Goal: Information Seeking & Learning: Learn about a topic

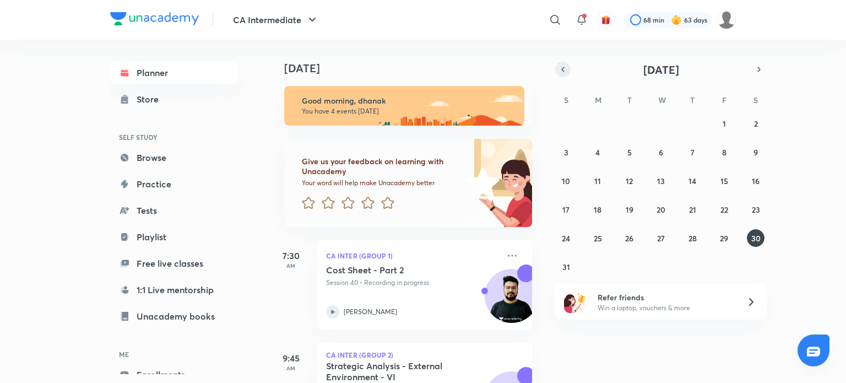
click at [556, 71] on button "button" at bounding box center [562, 69] width 15 height 15
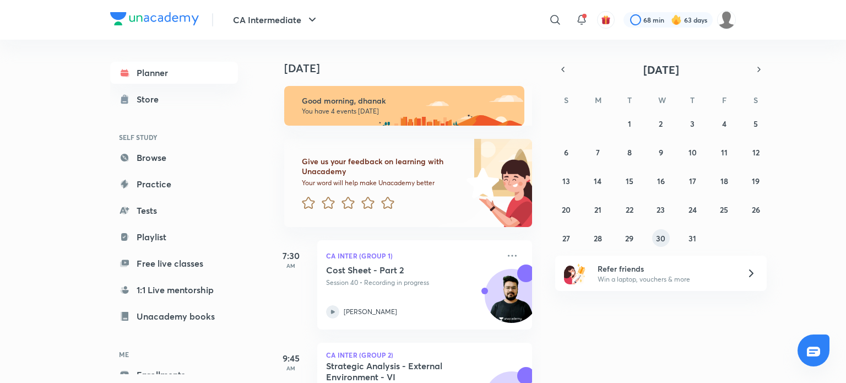
click at [661, 240] on abbr "30" at bounding box center [660, 238] width 9 height 10
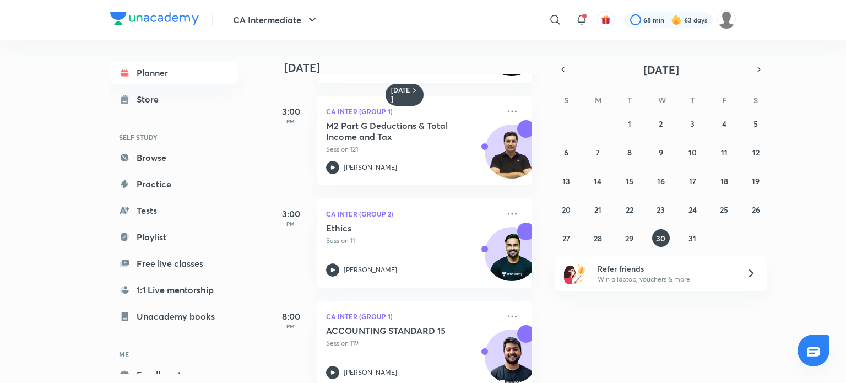
scroll to position [221, 0]
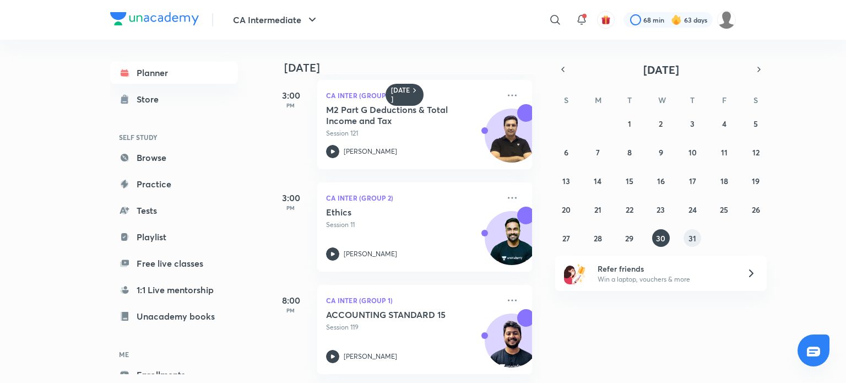
click at [687, 237] on button "31" at bounding box center [692, 238] width 18 height 18
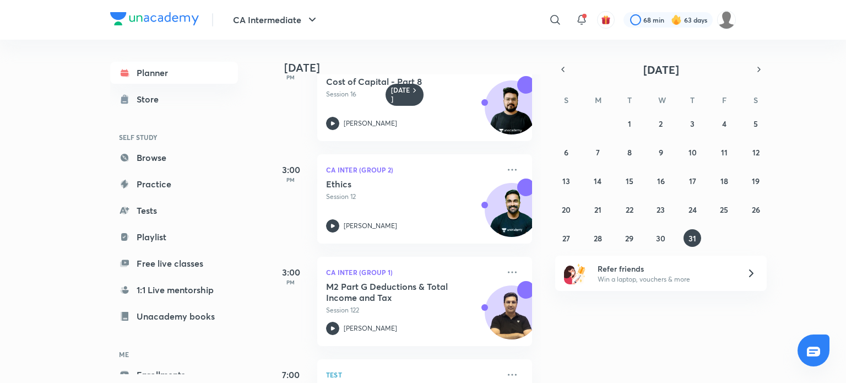
scroll to position [192, 0]
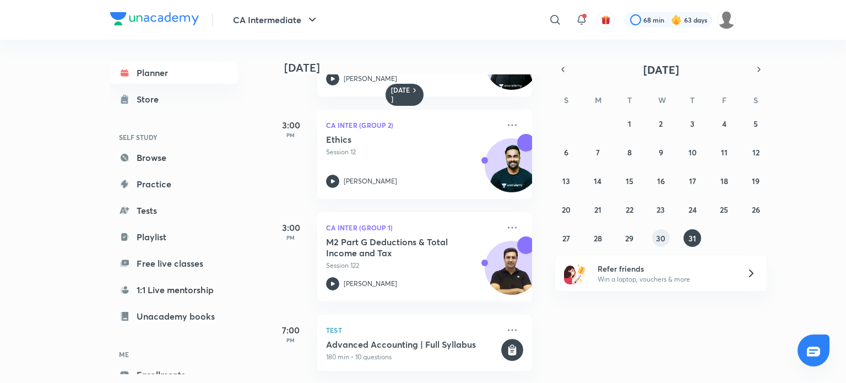
click at [663, 237] on abbr "30" at bounding box center [660, 238] width 9 height 10
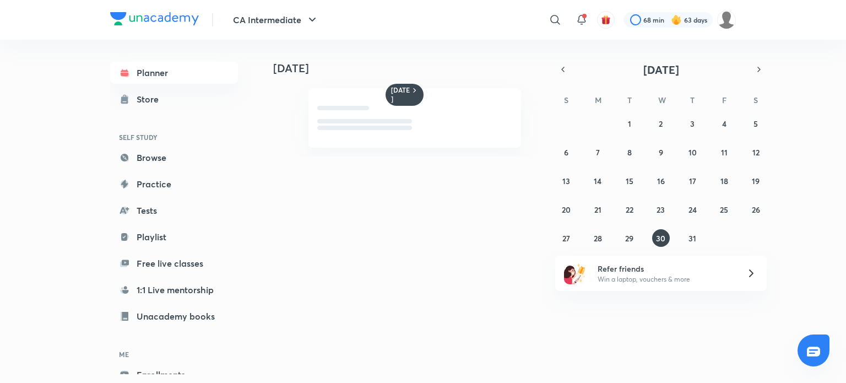
scroll to position [0, 0]
click at [672, 240] on div "29 30 1 2 3 4 5 6 7 8 9 10 11 12 13 14 15 16 17 18 19 20 21 22 23 24 25 26 27 2…" at bounding box center [660, 181] width 211 height 132
click at [666, 240] on button "30" at bounding box center [661, 238] width 18 height 18
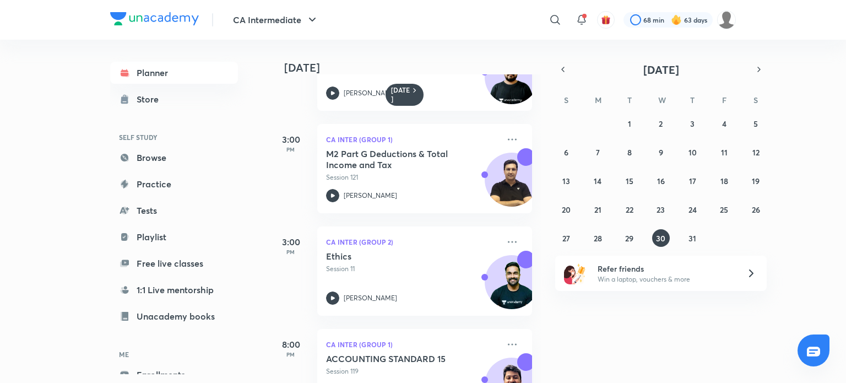
scroll to position [221, 0]
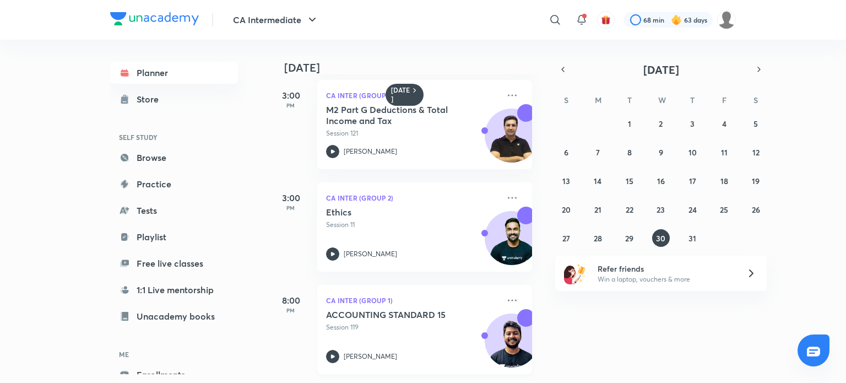
click at [327, 350] on icon at bounding box center [332, 356] width 13 height 13
